Goal: Task Accomplishment & Management: Use online tool/utility

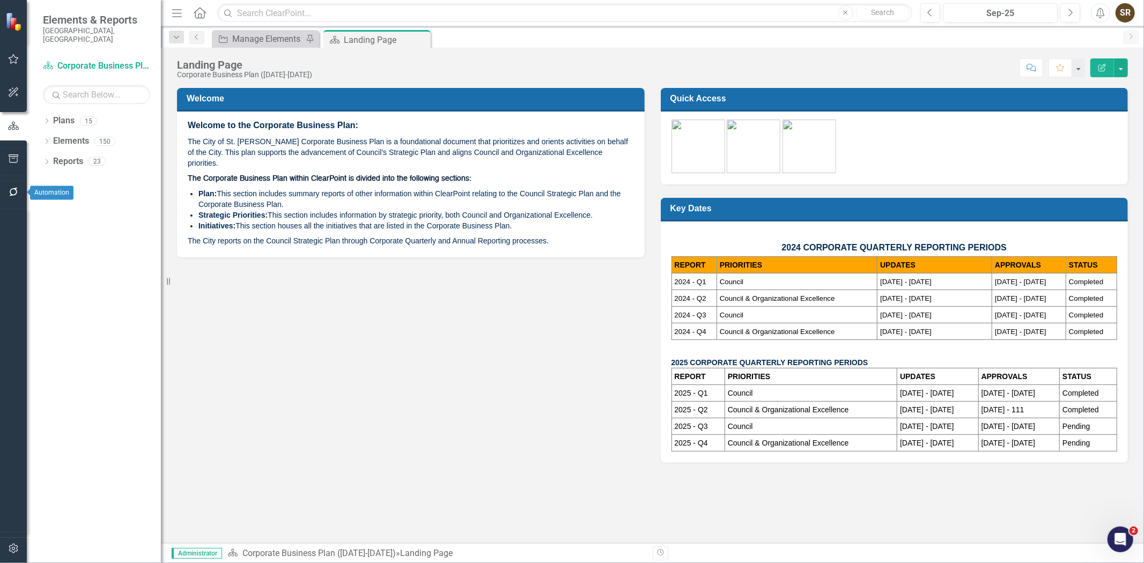
click at [18, 197] on button "button" at bounding box center [14, 192] width 24 height 23
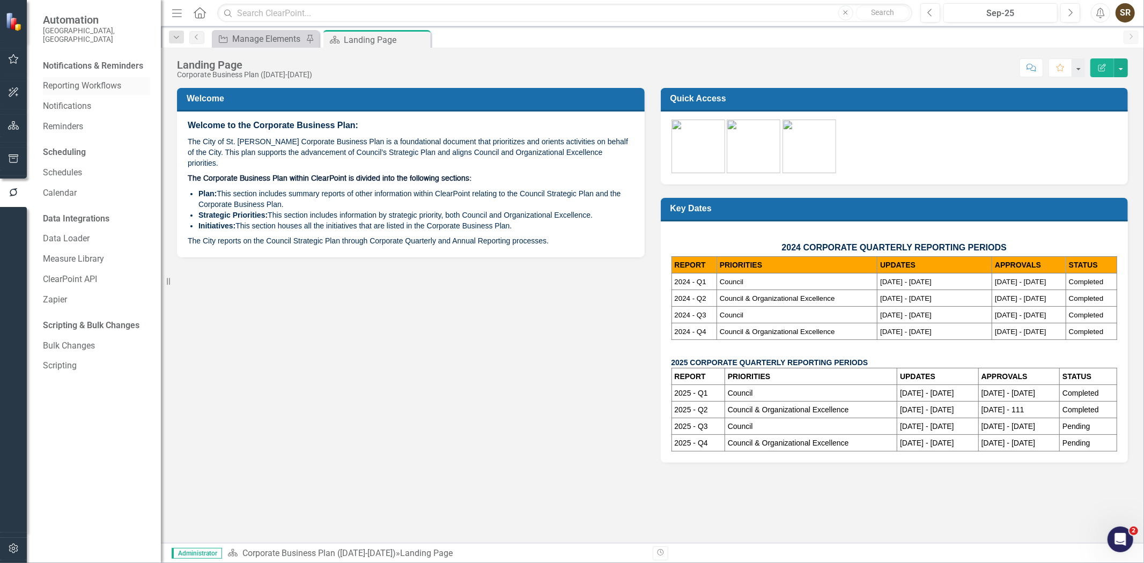
click at [117, 80] on link "Reporting Workflows" at bounding box center [96, 86] width 107 height 12
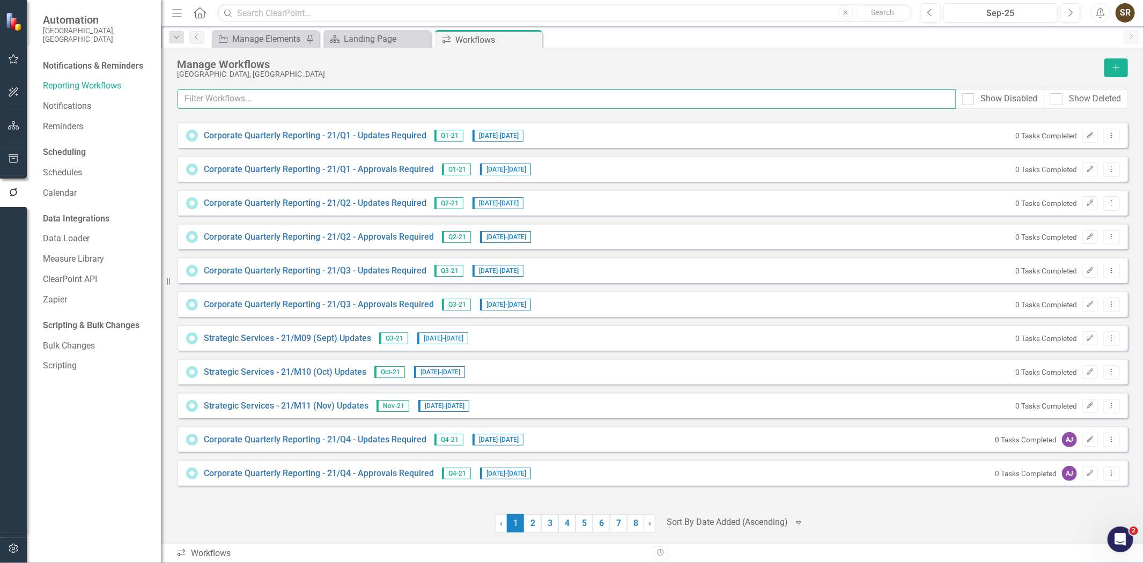
click at [301, 105] on input "text" at bounding box center [567, 99] width 778 height 20
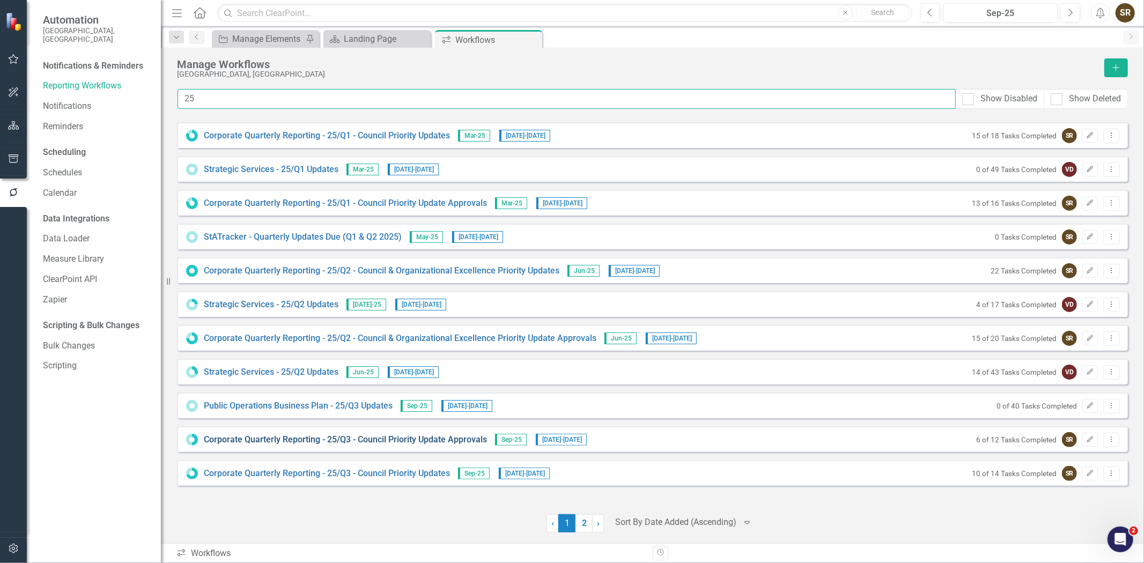
type input "25"
click at [447, 443] on link "Corporate Quarterly Reporting - 25/Q3 - Council Priority Update Approvals" at bounding box center [345, 440] width 283 height 12
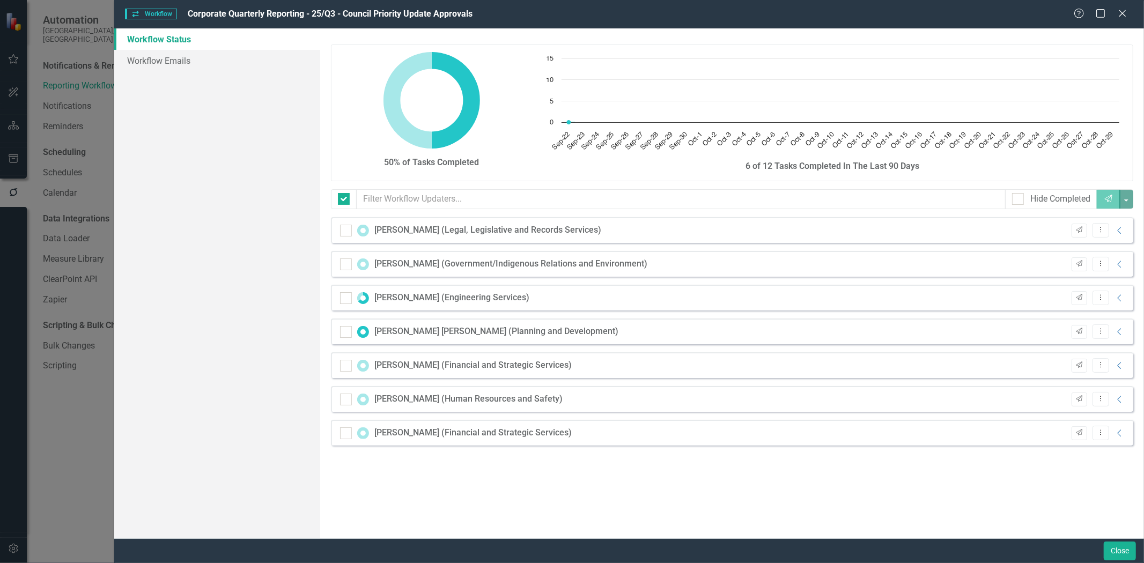
checkbox input "false"
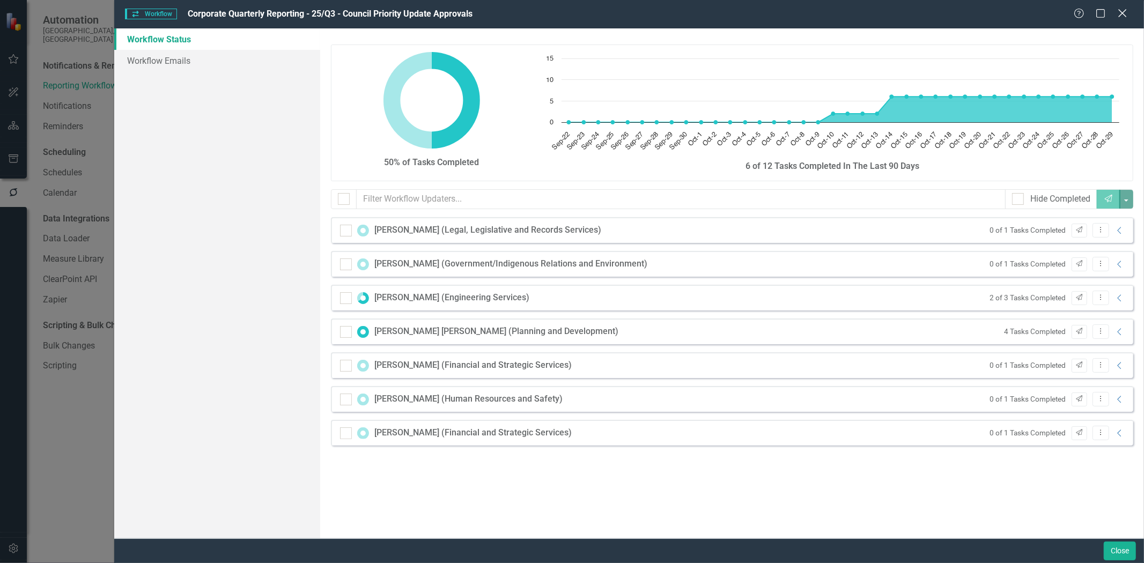
click at [1119, 16] on icon "Close" at bounding box center [1122, 13] width 13 height 10
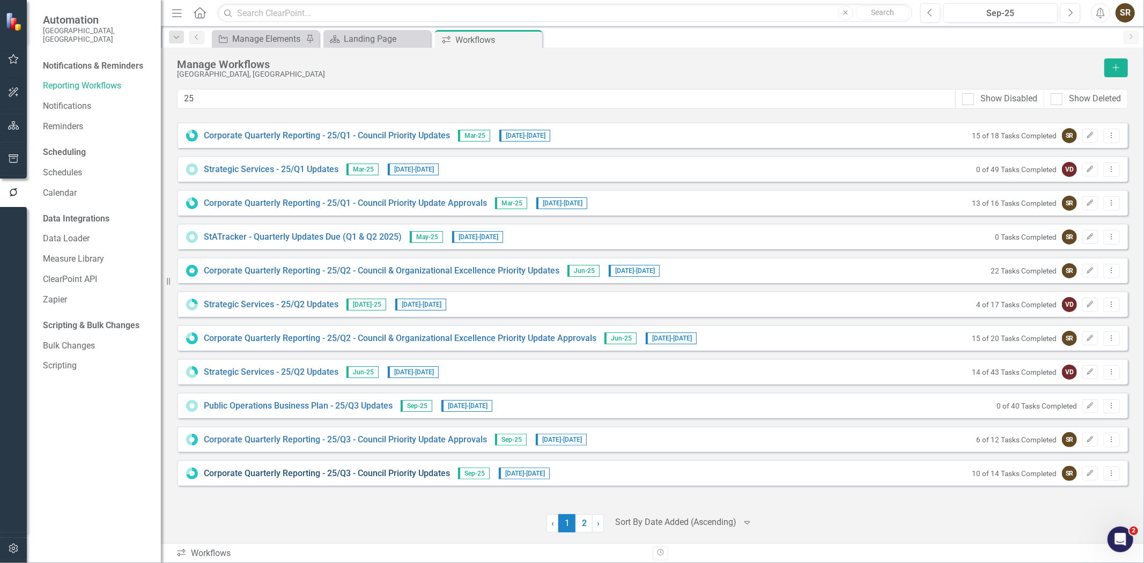
click at [419, 475] on link "Corporate Quarterly Reporting - 25/Q3 - Council Priority Updates" at bounding box center [327, 474] width 246 height 12
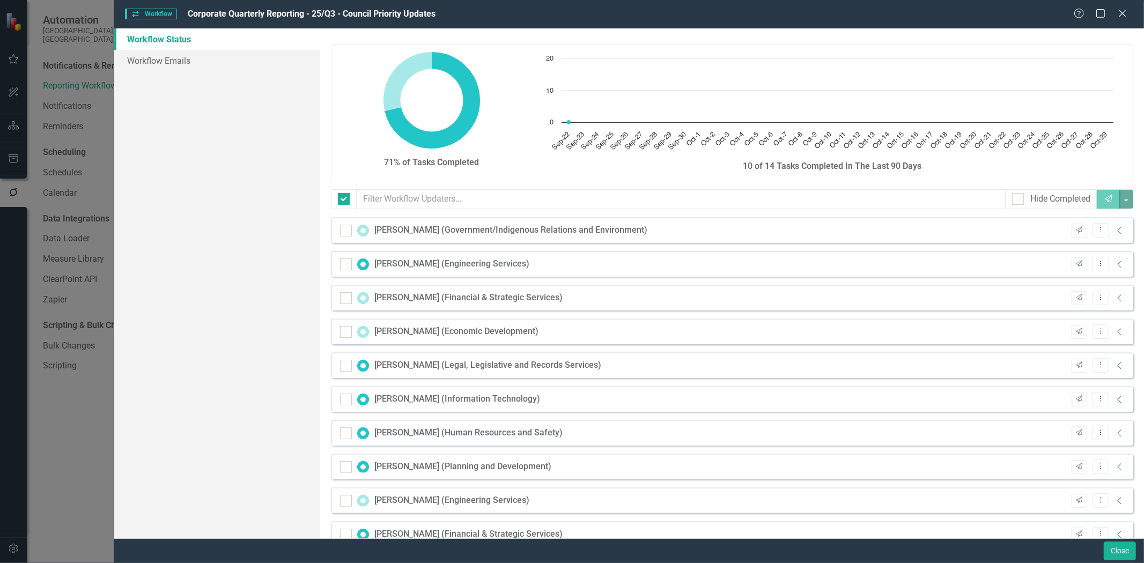
checkbox input "false"
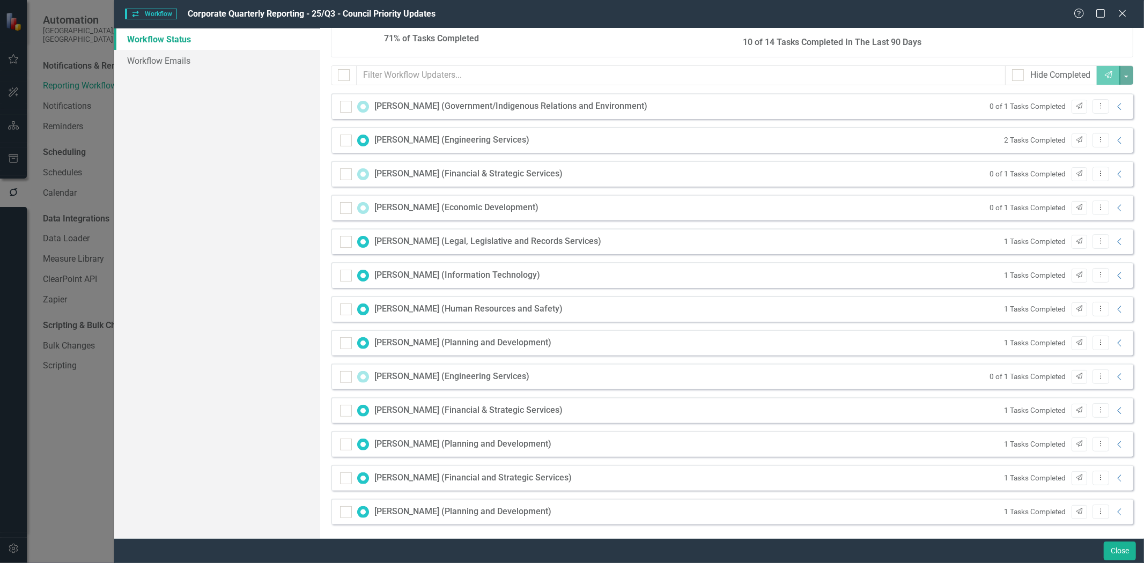
scroll to position [126, 0]
click at [1115, 105] on icon "Collapse" at bounding box center [1120, 105] width 11 height 9
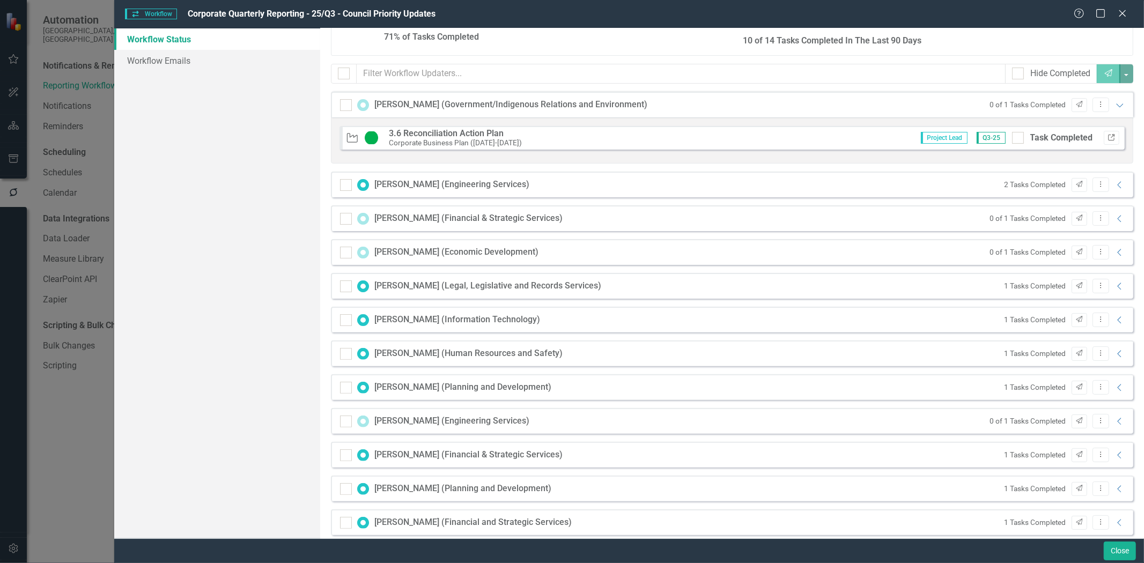
click at [1108, 138] on icon "Link" at bounding box center [1112, 138] width 8 height 6
click at [1115, 216] on icon "Collapse" at bounding box center [1120, 219] width 11 height 9
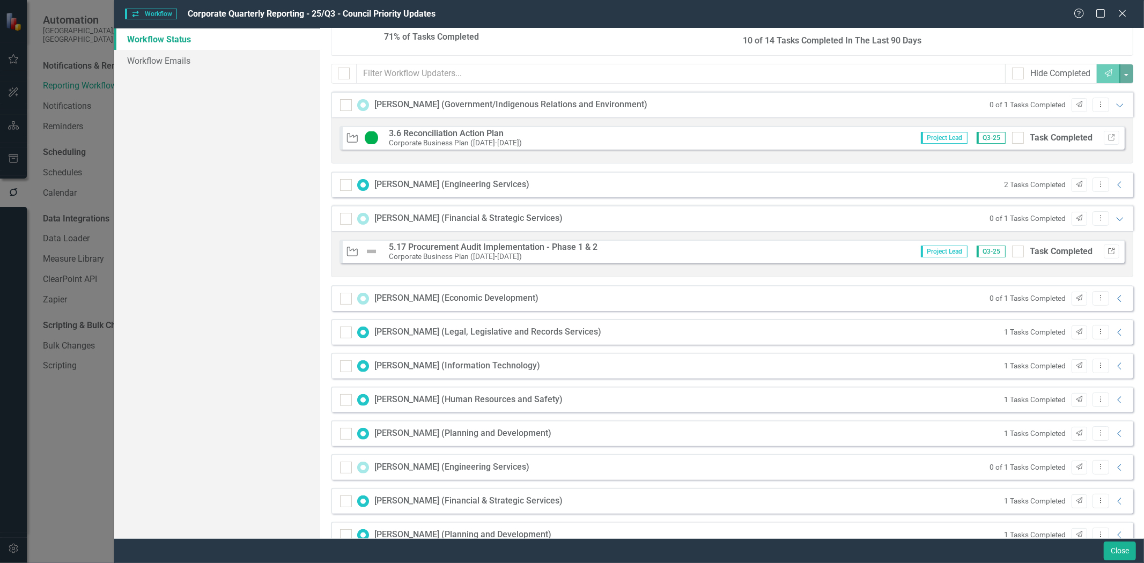
click at [1108, 251] on icon "Link" at bounding box center [1112, 251] width 8 height 6
click at [1115, 301] on icon "Collapse" at bounding box center [1120, 298] width 11 height 9
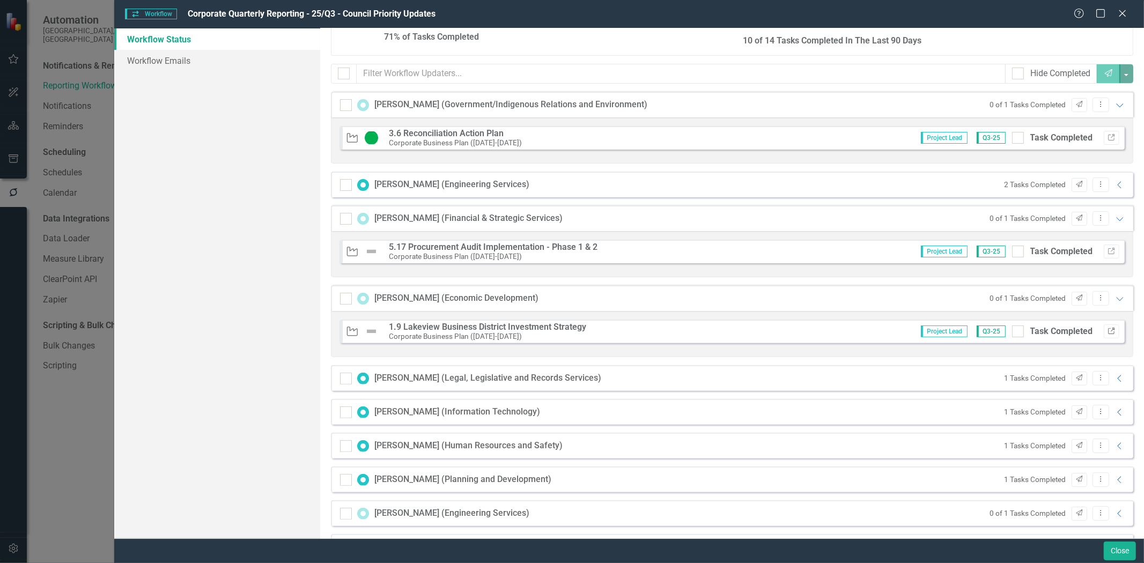
click at [1108, 330] on icon "Link" at bounding box center [1112, 331] width 8 height 6
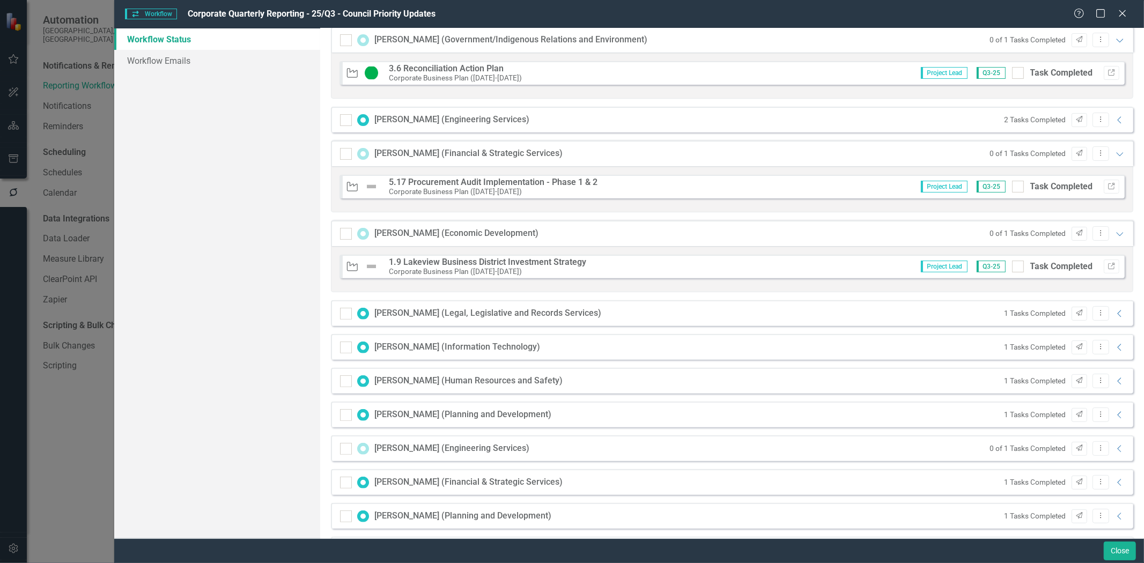
scroll to position [264, 0]
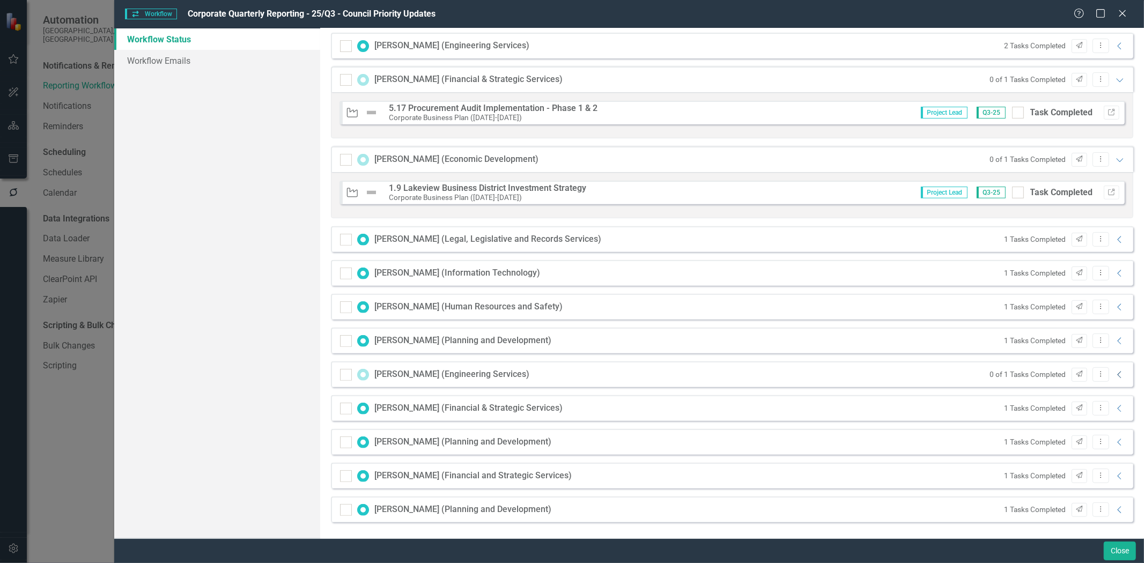
click at [1115, 375] on icon "Collapse" at bounding box center [1120, 375] width 11 height 9
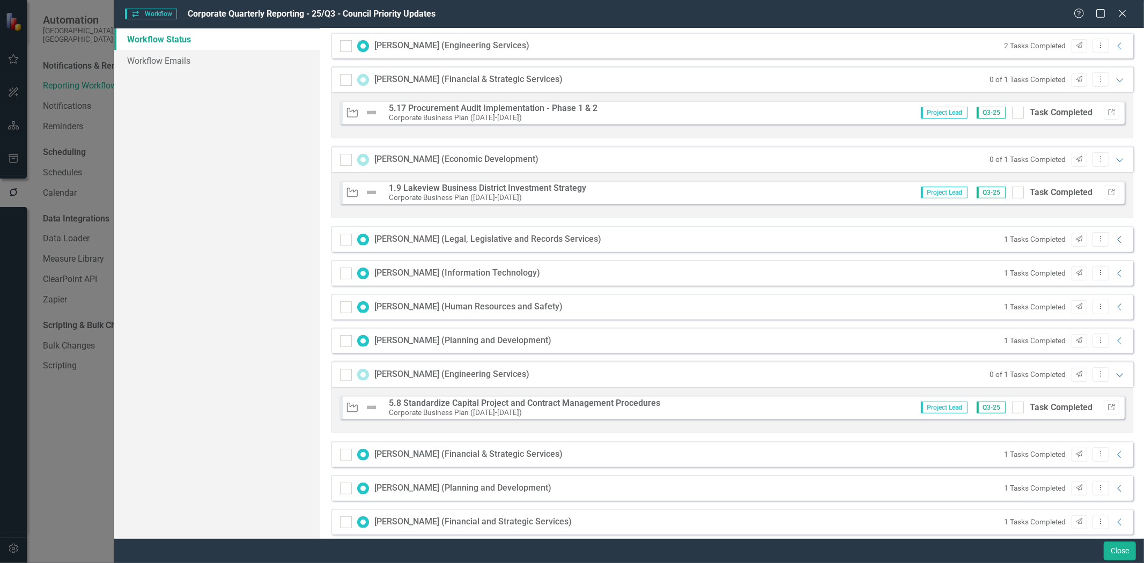
click at [1108, 408] on icon "Link" at bounding box center [1112, 407] width 8 height 6
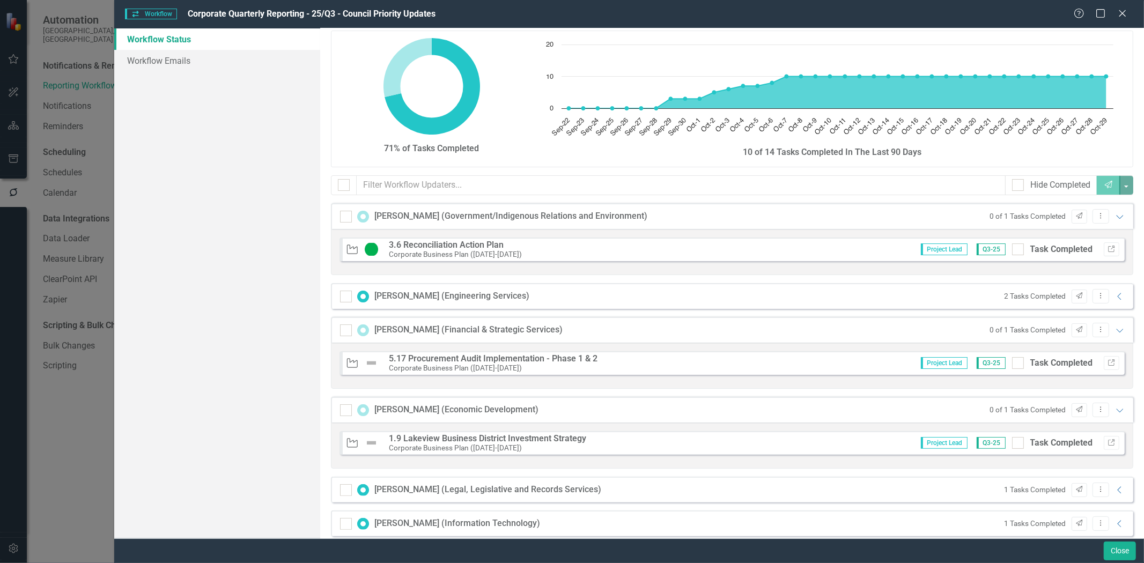
scroll to position [0, 0]
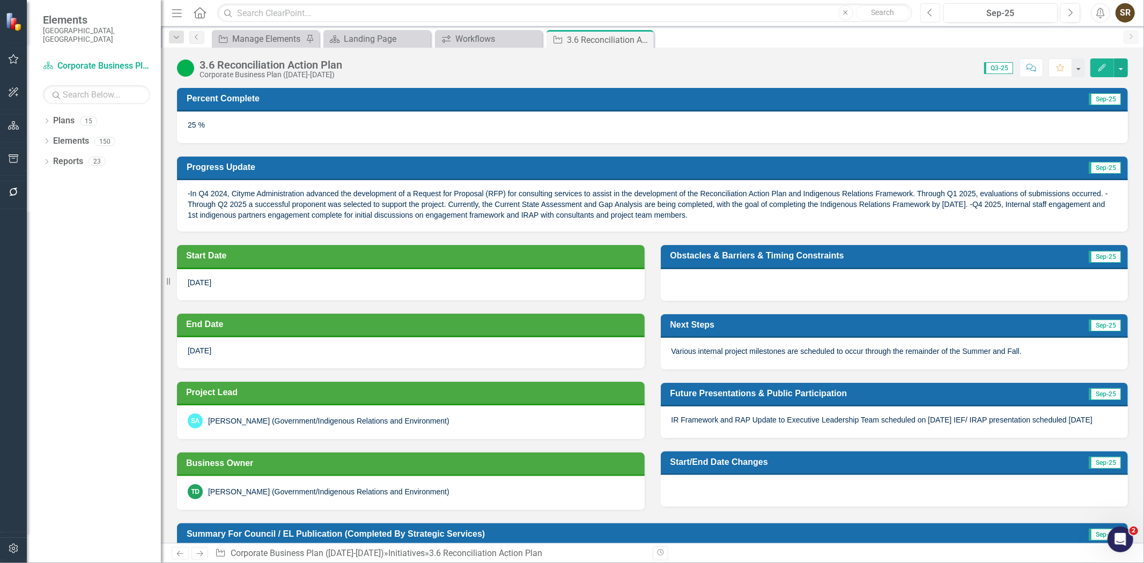
click at [929, 20] on button "Previous" at bounding box center [930, 12] width 20 height 19
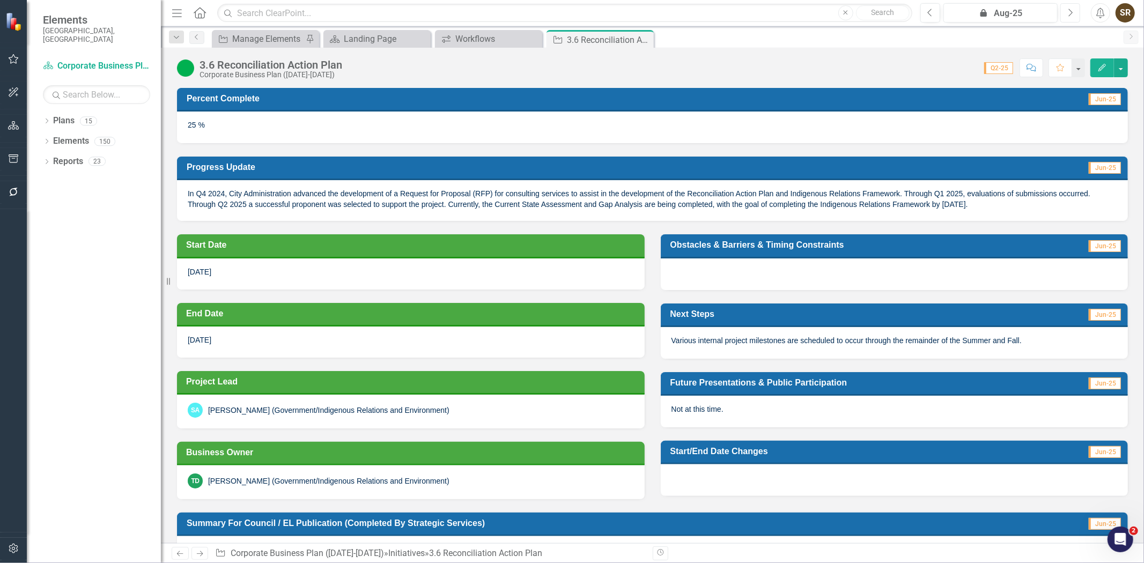
click at [1069, 14] on icon "Next" at bounding box center [1070, 13] width 6 height 10
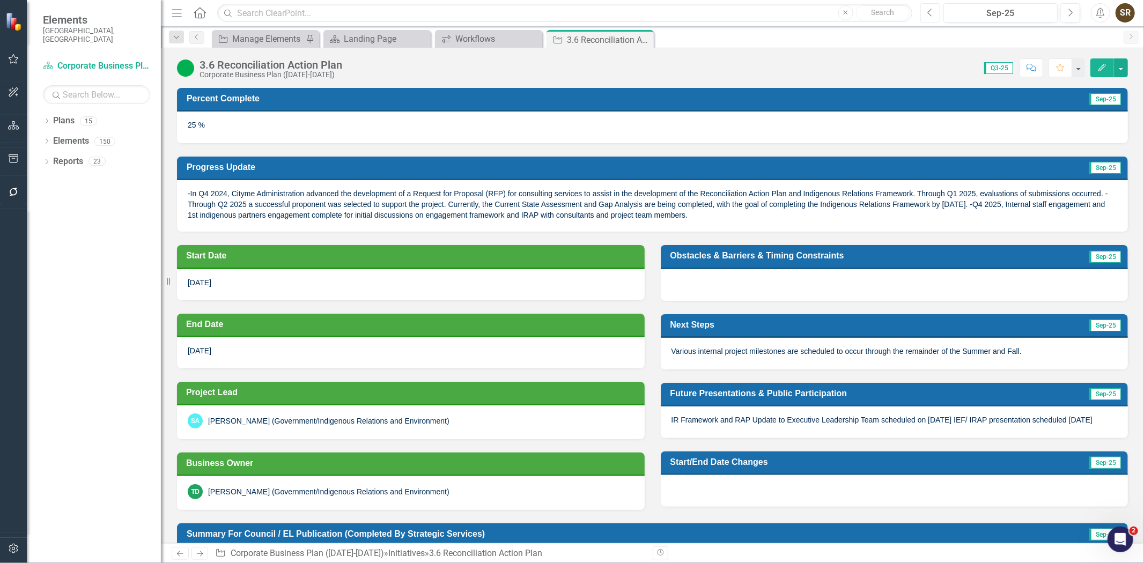
click at [930, 17] on button "Previous" at bounding box center [930, 12] width 20 height 19
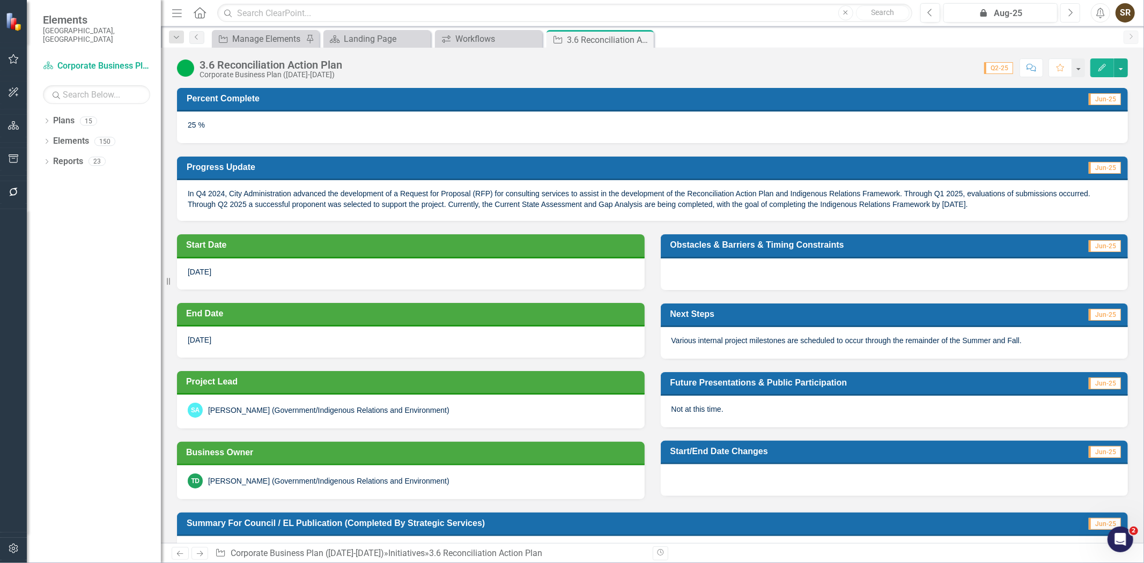
click at [1066, 13] on button "Next" at bounding box center [1070, 12] width 20 height 19
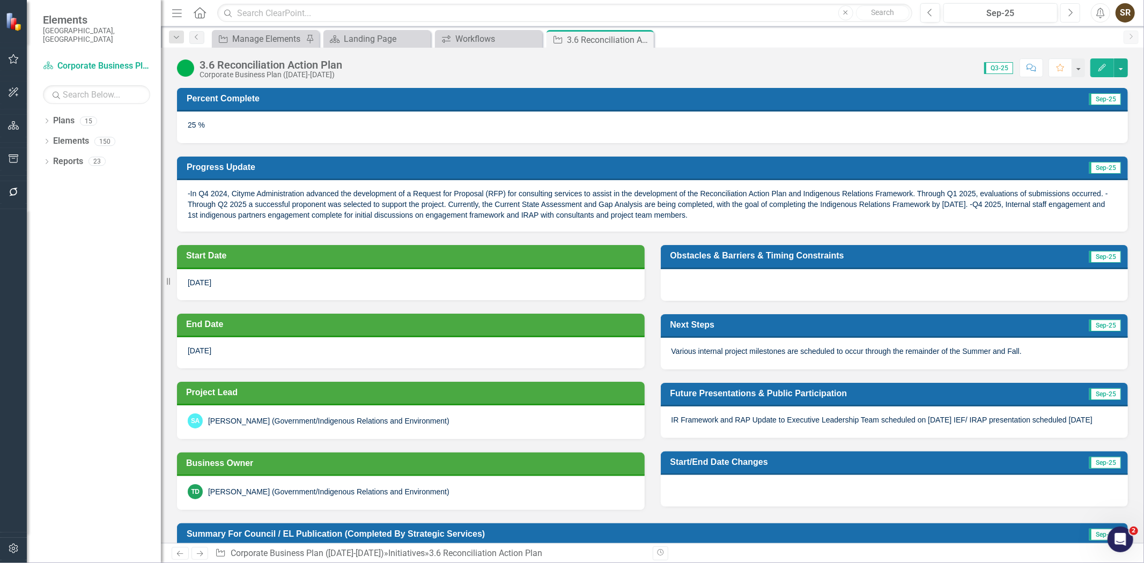
scroll to position [210, 0]
